Goal: Information Seeking & Learning: Learn about a topic

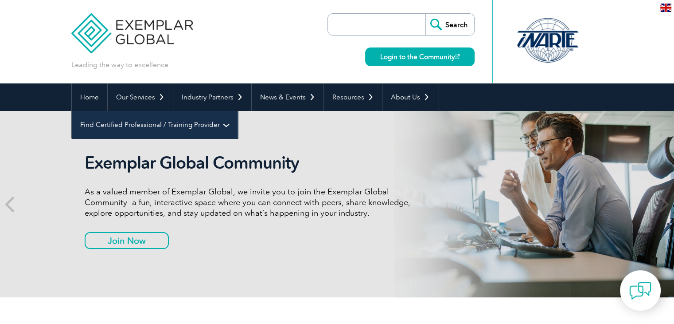
click at [238, 111] on link "Find Certified Professional / Training Provider" at bounding box center [155, 124] width 166 height 27
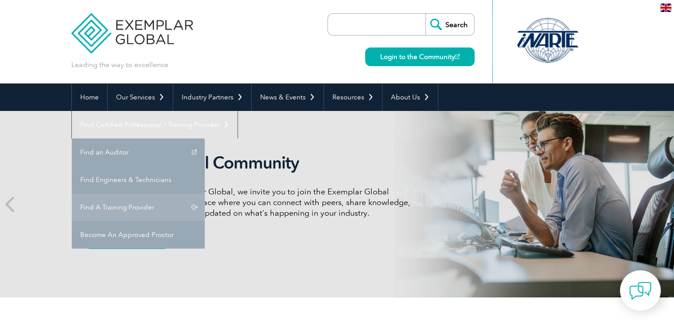
click at [205, 193] on link "Find A Training Provider" at bounding box center [138, 206] width 133 height 27
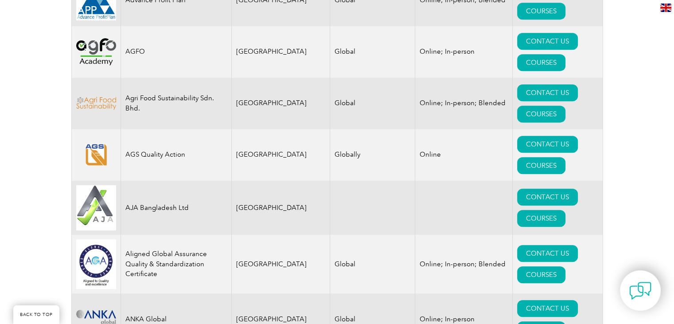
scroll to position [4546, 0]
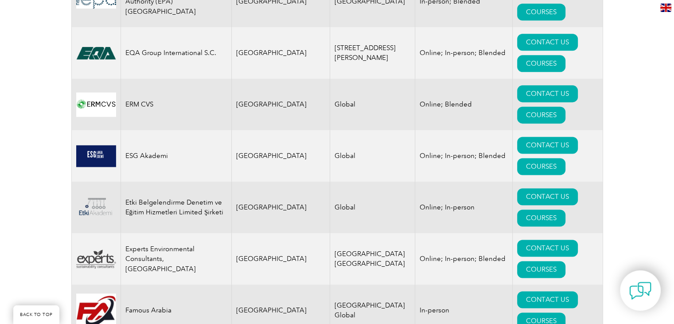
drag, startPoint x: 447, startPoint y: 166, endPoint x: 380, endPoint y: 166, distance: 66.5
copy td "Online; In-person; Blended"
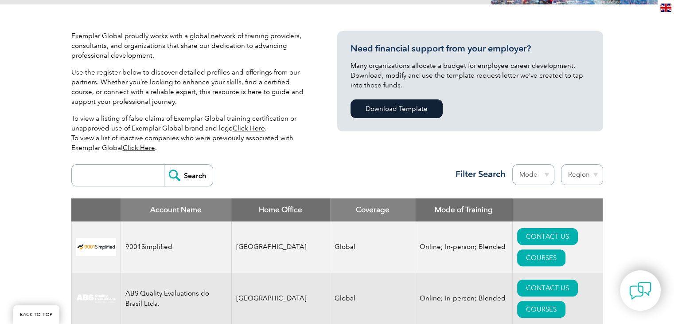
scroll to position [177, 0]
